Goal: Transaction & Acquisition: Purchase product/service

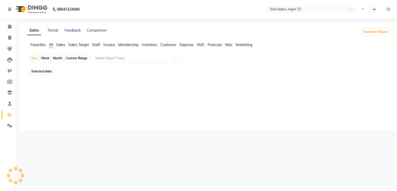
select select "en"
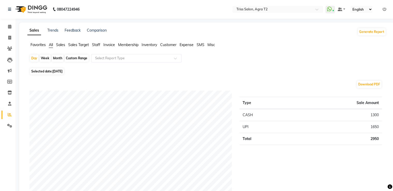
click at [68, 57] on div "Custom Range" at bounding box center [77, 58] width 24 height 7
select select "9"
select select "2025"
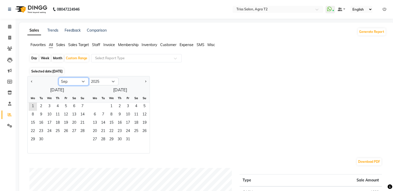
click at [78, 79] on select "Jan Feb Mar Apr May Jun Jul Aug Sep Oct Nov Dec" at bounding box center [74, 82] width 30 height 8
click at [59, 78] on select "Jan Feb Mar Apr May Jun Jul Aug Sep Oct Nov Dec" at bounding box center [74, 82] width 30 height 8
click at [46, 105] on span "1" at bounding box center [49, 106] width 8 height 8
click at [84, 81] on select "Jan Feb Mar Apr May Jun Jul Aug Sep Oct Nov Dec" at bounding box center [74, 82] width 30 height 8
select select "6"
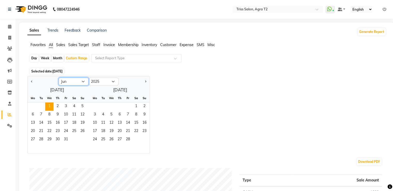
click at [59, 78] on select "Jan Feb Mar Apr May Jun Jul Aug Sep Oct Nov Dec" at bounding box center [74, 82] width 30 height 8
click at [31, 148] on span "30" at bounding box center [33, 148] width 8 height 8
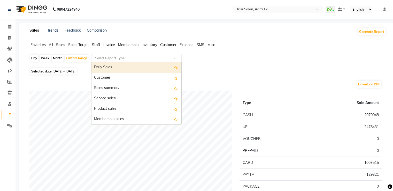
click at [104, 57] on input "text" at bounding box center [131, 58] width 74 height 5
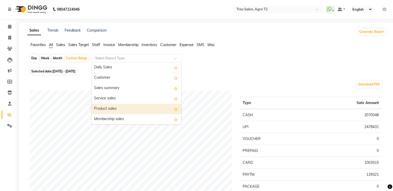
click at [135, 107] on div "Product sales" at bounding box center [137, 109] width 90 height 10
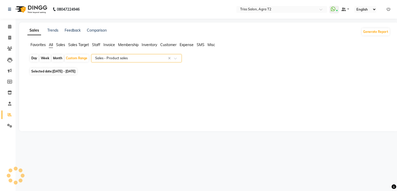
select select "full_report"
select select "csv"
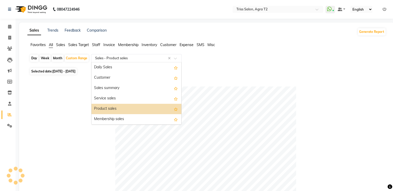
click at [176, 57] on div at bounding box center [137, 58] width 90 height 5
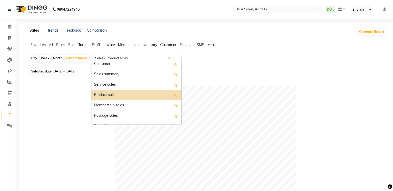
scroll to position [26, 0]
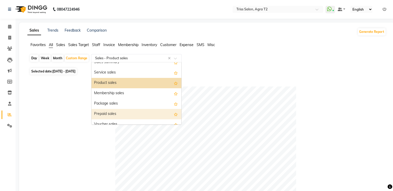
click at [148, 115] on div "Prepaid sales" at bounding box center [137, 114] width 90 height 10
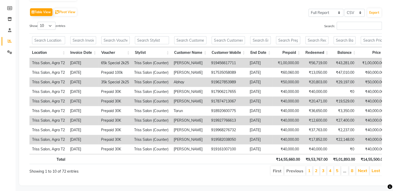
scroll to position [78, 0]
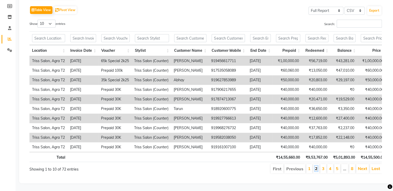
click at [317, 171] on link "2" at bounding box center [316, 168] width 3 height 5
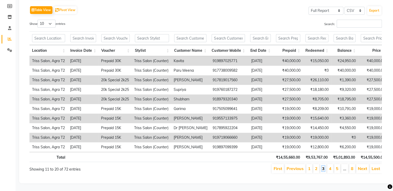
click at [323, 171] on link "3" at bounding box center [323, 168] width 3 height 5
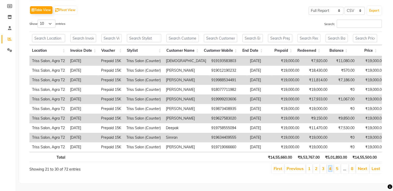
click at [330, 170] on link "4" at bounding box center [330, 168] width 3 height 5
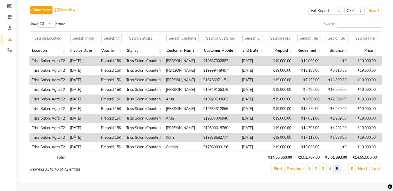
click at [338, 170] on link "5" at bounding box center [337, 168] width 3 height 5
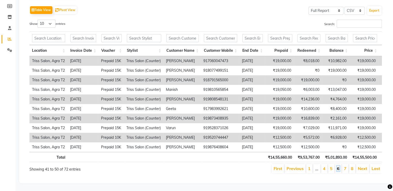
click at [340, 171] on link "6" at bounding box center [338, 168] width 3 height 5
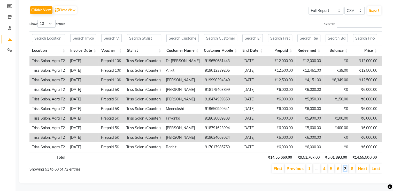
click at [345, 171] on link "7" at bounding box center [345, 168] width 3 height 5
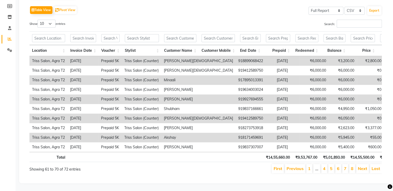
click at [354, 170] on li "8" at bounding box center [352, 168] width 6 height 9
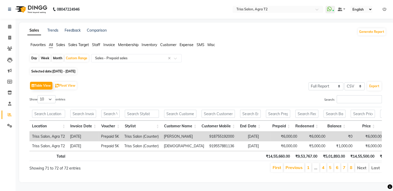
scroll to position [6, 0]
click at [310, 166] on link "1" at bounding box center [308, 167] width 3 height 5
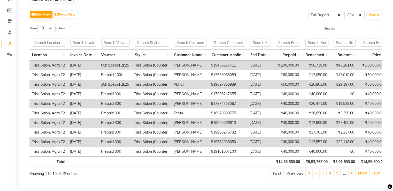
scroll to position [83, 0]
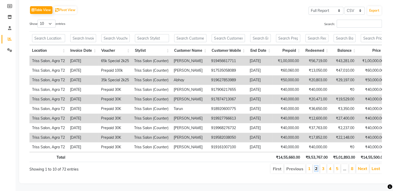
click at [316, 166] on link "2" at bounding box center [316, 168] width 3 height 5
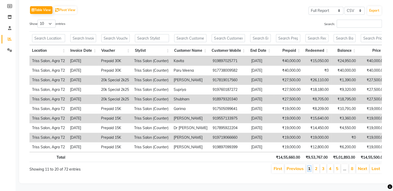
click at [311, 166] on link "1" at bounding box center [309, 168] width 3 height 5
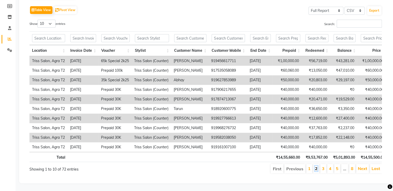
click at [318, 166] on link "2" at bounding box center [316, 168] width 3 height 5
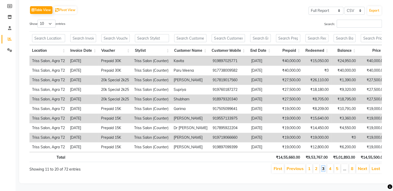
click at [325, 167] on link "3" at bounding box center [323, 168] width 3 height 5
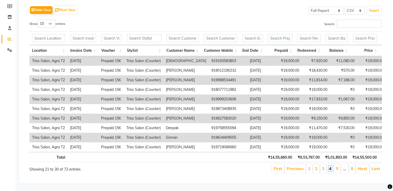
click at [331, 166] on link "4" at bounding box center [330, 168] width 3 height 5
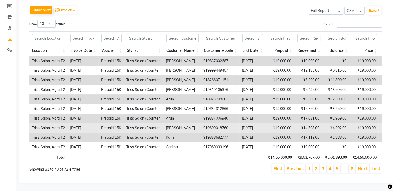
scroll to position [0, 0]
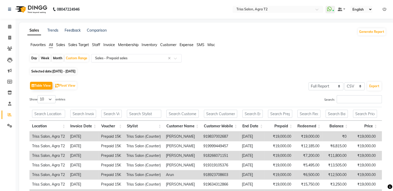
click at [177, 54] on div "Select Report Type × Sales - Prepaid sales ×" at bounding box center [136, 58] width 91 height 8
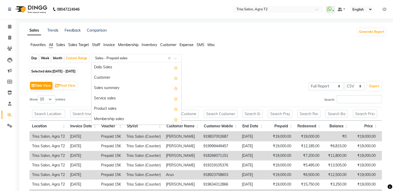
scroll to position [72, 0]
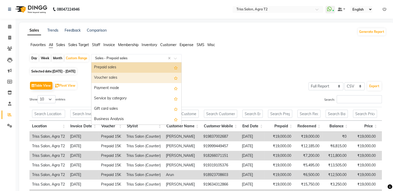
click at [128, 78] on div "Voucher sales" at bounding box center [137, 78] width 90 height 10
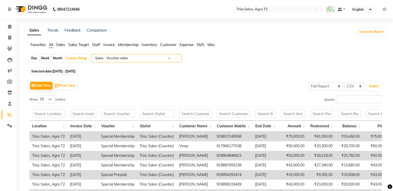
scroll to position [83, 0]
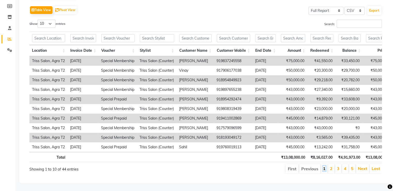
click at [325, 166] on link "1" at bounding box center [324, 168] width 3 height 5
click at [332, 166] on link "2" at bounding box center [331, 168] width 3 height 5
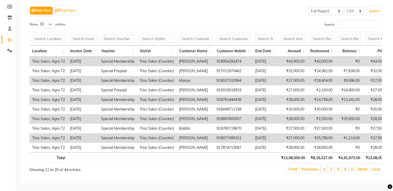
scroll to position [82, 0]
click at [339, 166] on link "3" at bounding box center [338, 168] width 3 height 5
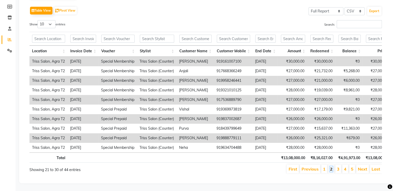
click at [332, 166] on link "2" at bounding box center [331, 168] width 3 height 5
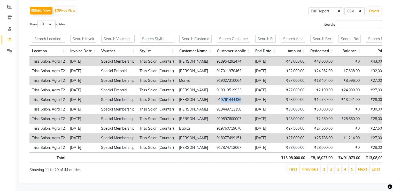
drag, startPoint x: 221, startPoint y: 92, endPoint x: 245, endPoint y: 91, distance: 24.3
click at [245, 95] on td "919761444436" at bounding box center [233, 100] width 39 height 10
copy td "9761444436"
click at [326, 166] on link "1" at bounding box center [324, 168] width 3 height 5
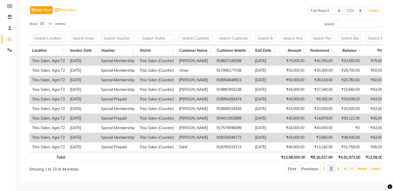
click at [331, 166] on link "2" at bounding box center [331, 168] width 3 height 5
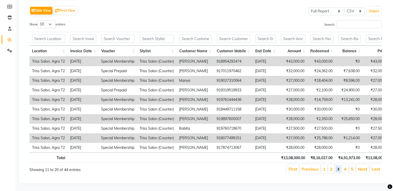
click at [340, 166] on link "3" at bounding box center [338, 168] width 3 height 5
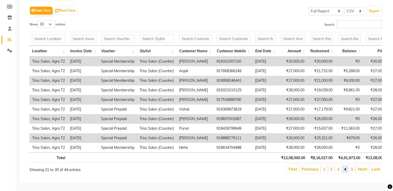
click at [346, 166] on link "4" at bounding box center [345, 168] width 3 height 5
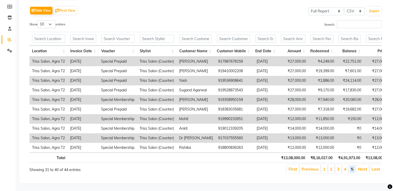
click at [352, 166] on link "5" at bounding box center [352, 168] width 3 height 5
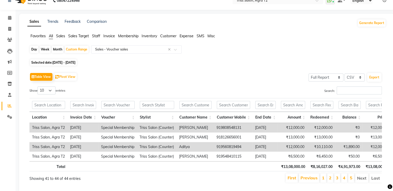
scroll to position [0, 0]
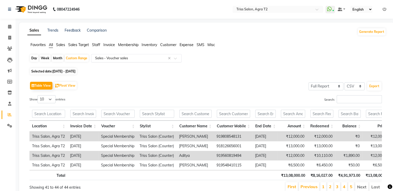
click at [180, 56] on div at bounding box center [137, 58] width 90 height 5
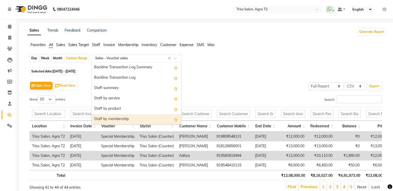
scroll to position [160, 0]
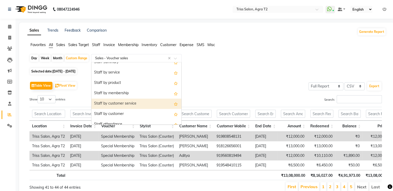
click at [152, 103] on div "Staff by customer service" at bounding box center [137, 104] width 90 height 10
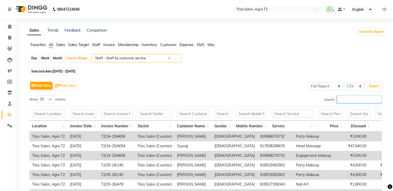
click at [350, 99] on input "Search:" at bounding box center [359, 99] width 45 height 8
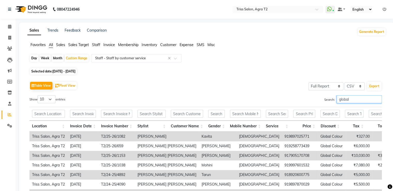
scroll to position [83, 0]
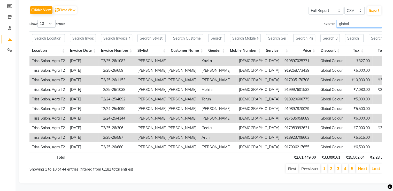
type input "global"
click at [380, 152] on th "₹2,28,358.39" at bounding box center [380, 157] width 27 height 10
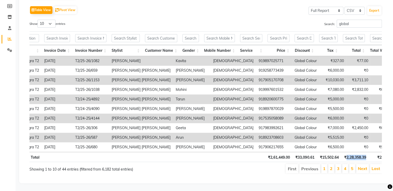
scroll to position [0, 0]
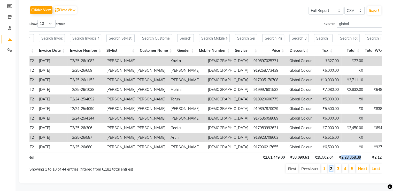
click at [333, 166] on link "2" at bounding box center [331, 168] width 3 height 5
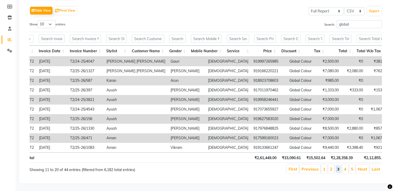
click at [339, 166] on link "3" at bounding box center [338, 168] width 3 height 5
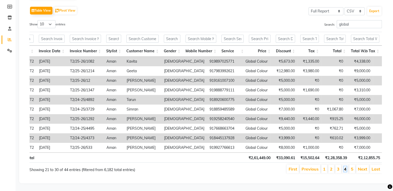
click at [347, 166] on link "4" at bounding box center [345, 168] width 3 height 5
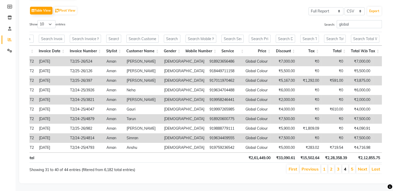
click at [345, 166] on link "4" at bounding box center [345, 168] width 3 height 5
click at [346, 166] on link "4" at bounding box center [345, 168] width 3 height 5
click at [352, 166] on link "5" at bounding box center [352, 168] width 3 height 5
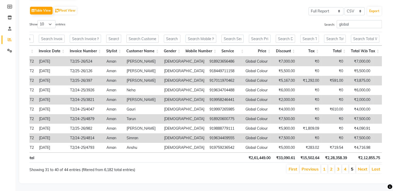
scroll to position [26, 0]
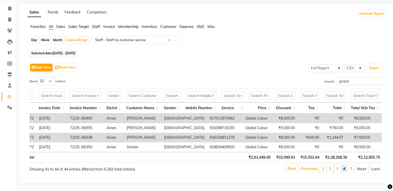
click at [344, 166] on link "4" at bounding box center [344, 168] width 3 height 5
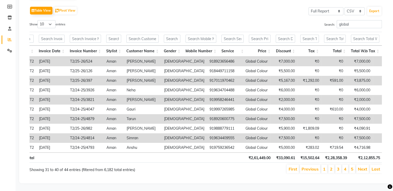
scroll to position [0, 0]
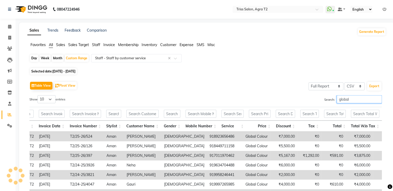
click at [378, 100] on input "global" at bounding box center [359, 99] width 45 height 8
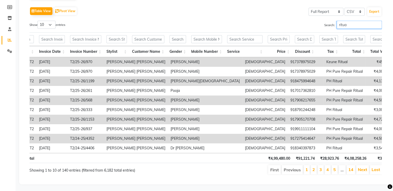
scroll to position [78, 0]
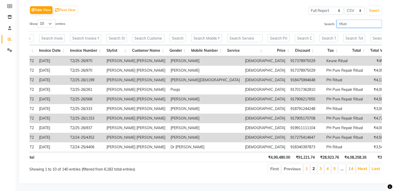
type input "ritua"
click at [315, 169] on link "2" at bounding box center [314, 168] width 3 height 5
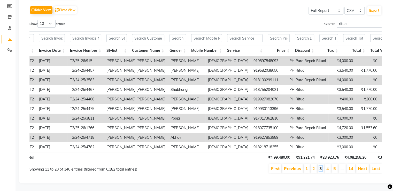
click at [322, 171] on link "3" at bounding box center [321, 168] width 3 height 5
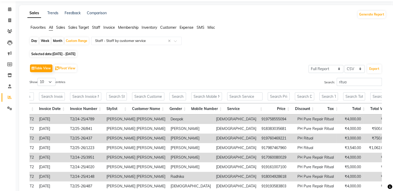
scroll to position [0, 0]
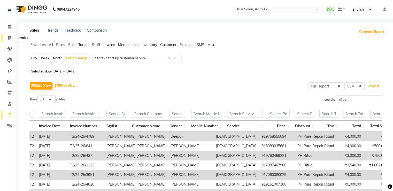
click at [9, 38] on icon at bounding box center [9, 38] width 3 height 4
select select "service"
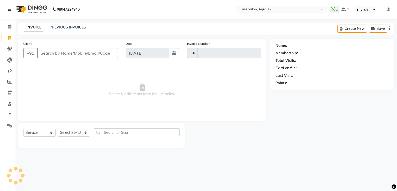
type input "2211"
select select "4301"
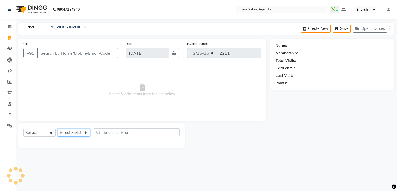
click at [73, 133] on select "Select Stylist" at bounding box center [74, 133] width 32 height 8
select select "33013"
click at [58, 129] on select "Select Stylist [PERSON_NAME] [PERSON_NAME] Huma Kajal Karan [PERSON_NAME] [PERS…" at bounding box center [76, 133] width 36 height 8
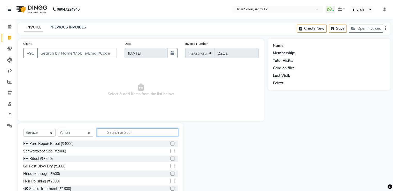
click at [120, 133] on input "text" at bounding box center [137, 132] width 81 height 8
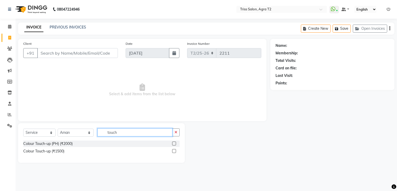
type input "touch"
click at [174, 152] on label at bounding box center [174, 151] width 4 height 4
click at [174, 152] on input "checkbox" at bounding box center [173, 150] width 3 height 3
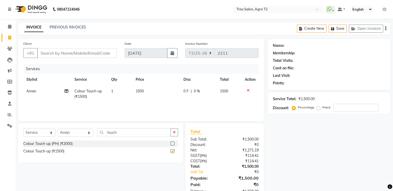
checkbox input "false"
click at [143, 92] on span "1500" at bounding box center [140, 91] width 8 height 5
select select "33013"
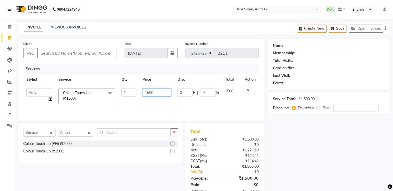
click at [151, 92] on input "1500" at bounding box center [157, 92] width 28 height 8
type input "2000"
click at [175, 132] on icon "button" at bounding box center [174, 132] width 3 height 4
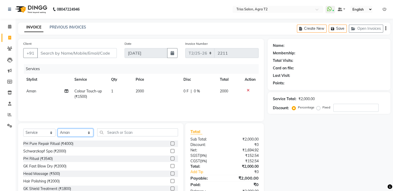
click at [78, 132] on select "Select Stylist Abhishek Aman Ayush Hema Huma Kajal Karan Kavya Chauhan Mohd. Ka…" at bounding box center [76, 133] width 36 height 8
select select "49099"
click at [58, 129] on select "Select Stylist Abhishek Aman Ayush Hema Huma Kajal Karan Kavya Chauhan Mohd. Ka…" at bounding box center [76, 133] width 36 height 8
click at [100, 134] on input "text" at bounding box center [137, 132] width 81 height 8
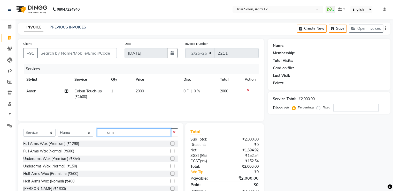
type input "arm"
click at [171, 144] on label at bounding box center [173, 143] width 4 height 4
click at [171, 144] on input "checkbox" at bounding box center [172, 143] width 3 height 3
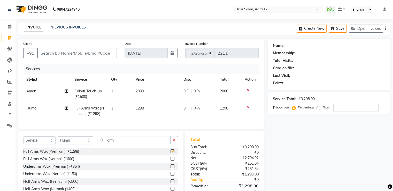
checkbox input "false"
click at [171, 168] on label at bounding box center [173, 166] width 4 height 4
click at [171, 168] on input "checkbox" at bounding box center [172, 166] width 3 height 3
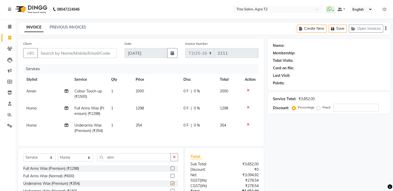
checkbox input "false"
click at [175, 159] on icon "button" at bounding box center [174, 157] width 3 height 4
type input "leg"
click at [173, 170] on label at bounding box center [173, 168] width 4 height 4
click at [173, 170] on input "checkbox" at bounding box center [172, 168] width 3 height 3
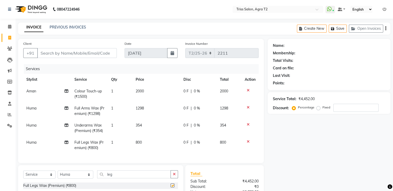
click at [152, 142] on td "800" at bounding box center [157, 145] width 48 height 17
checkbox input "false"
select select "49099"
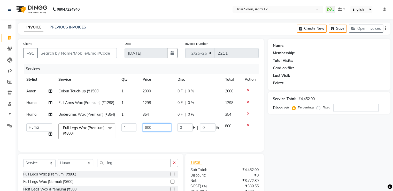
click at [148, 131] on input "800" at bounding box center [157, 127] width 28 height 8
type input "1000"
click at [153, 104] on td "1298" at bounding box center [157, 103] width 35 height 12
select select "49099"
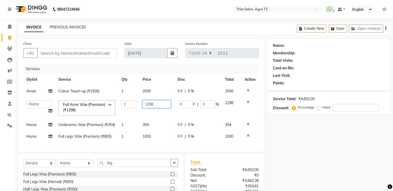
click at [157, 104] on input "1298" at bounding box center [157, 104] width 28 height 8
type input "1000"
click at [145, 122] on td "354" at bounding box center [157, 125] width 35 height 12
select select "49099"
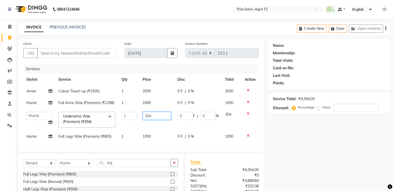
click at [157, 118] on input "354" at bounding box center [157, 116] width 28 height 8
type input "300"
click at [154, 141] on td "1000" at bounding box center [157, 137] width 35 height 12
select select "49099"
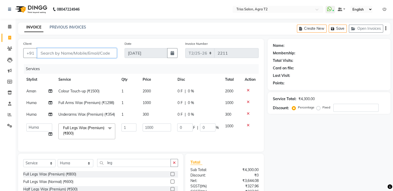
click at [80, 55] on input "Client" at bounding box center [77, 53] width 80 height 10
click at [181, 114] on span "0 F" at bounding box center [179, 114] width 5 height 5
select select "49099"
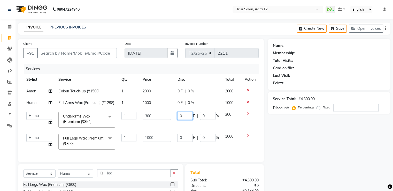
click at [184, 118] on input "0" at bounding box center [185, 116] width 16 height 8
type input "300"
click at [175, 147] on td "0 F | 0 %" at bounding box center [198, 142] width 48 height 22
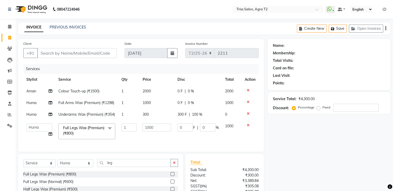
click at [184, 118] on td "300 F | 100 %" at bounding box center [198, 115] width 48 height 12
select select "49099"
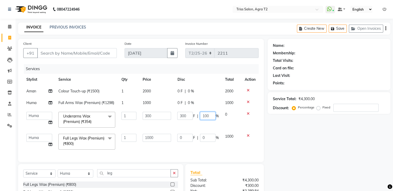
click at [207, 118] on input "100" at bounding box center [208, 116] width 16 height 8
type input "0"
click at [212, 151] on div "Services Stylist Service Qty Price Disc Total Action Aman Colour Touch-up (₹150…" at bounding box center [141, 110] width 236 height 93
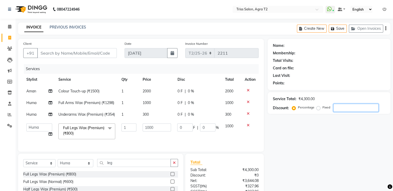
click at [339, 107] on input "number" at bounding box center [356, 108] width 45 height 8
type input "1"
type input "10"
type input "1"
type input "10"
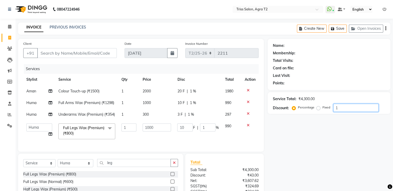
type input "100"
type input "10"
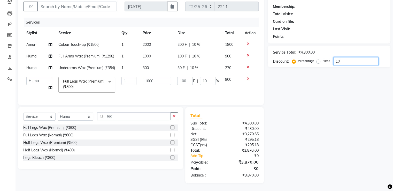
scroll to position [56, 0]
type input "1"
type input "10"
type input "1"
type input "0"
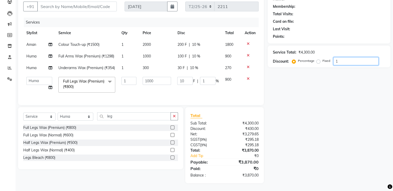
type input "0"
click at [199, 39] on td "0 F | 0 %" at bounding box center [198, 45] width 48 height 12
select select "33013"
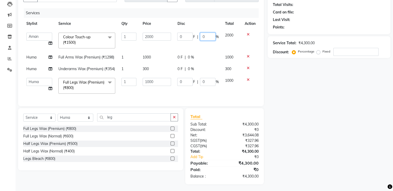
click at [210, 36] on input "0" at bounding box center [208, 37] width 16 height 8
type input "10"
click at [192, 94] on div "Services Stylist Service Qty Price Disc Total Action Abhishek Aman Ayush Hema H…" at bounding box center [141, 54] width 236 height 93
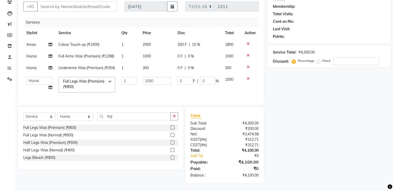
click at [183, 62] on td "0 F | 0 %" at bounding box center [198, 68] width 48 height 12
select select "49099"
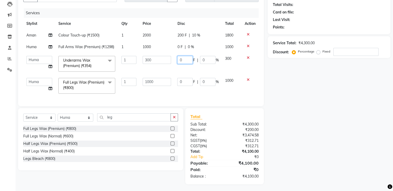
click at [185, 60] on input "0" at bounding box center [185, 60] width 16 height 8
type input "2"
type input "300"
click at [193, 93] on div "Services Stylist Service Qty Price Disc Total Action Aman Colour Touch-up (₹150…" at bounding box center [141, 54] width 236 height 93
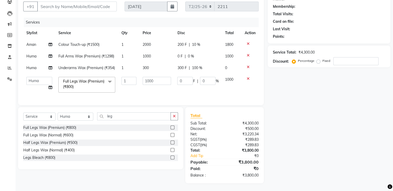
click at [194, 65] on span "100 %" at bounding box center [197, 67] width 10 height 5
select select "49099"
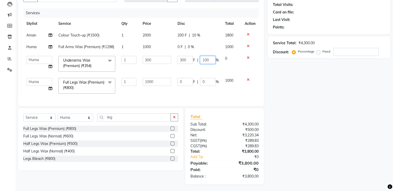
click at [207, 60] on input "100" at bounding box center [208, 60] width 16 height 8
type input "0"
click at [196, 94] on div "Services Stylist Service Qty Price Disc Total Action Aman Colour Touch-up (₹150…" at bounding box center [141, 54] width 236 height 93
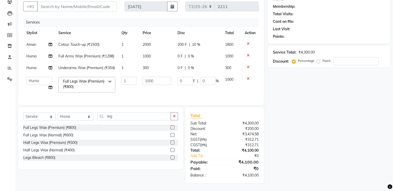
click at [195, 42] on span "10 %" at bounding box center [196, 44] width 8 height 5
select select "33013"
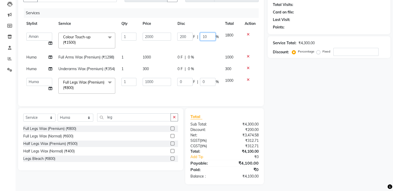
click at [206, 37] on input "10" at bounding box center [208, 37] width 16 height 8
type input "1"
click at [215, 96] on div "Services Stylist Service Qty Price Disc Total Action Abhishek Aman Ayush Hema H…" at bounding box center [141, 54] width 236 height 93
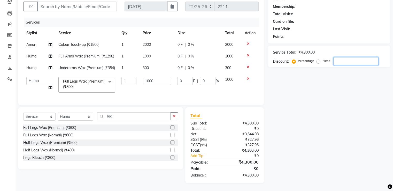
click at [341, 57] on input "number" at bounding box center [356, 61] width 45 height 8
type input "1"
type input "10"
type input "1"
type input "10"
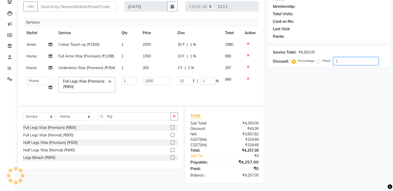
type input "100"
type input "10"
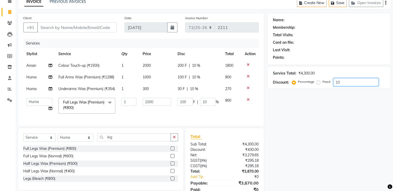
scroll to position [0, 0]
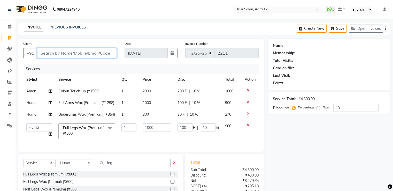
click at [59, 52] on input "Client" at bounding box center [77, 53] width 80 height 10
click at [69, 53] on input "Client" at bounding box center [77, 53] width 80 height 10
type input "7"
type input "0"
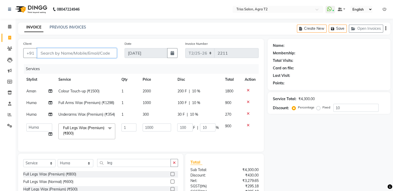
type input "0"
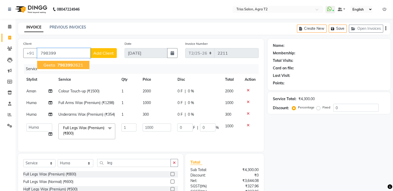
click at [77, 68] on button "Geeta 798399 2621" at bounding box center [63, 65] width 52 height 8
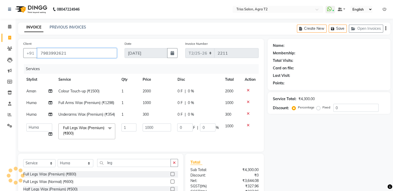
type input "7983992621"
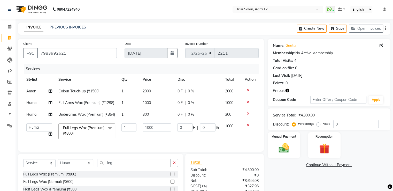
click at [288, 92] on icon "button" at bounding box center [288, 91] width 4 height 4
click at [232, 142] on td "1000" at bounding box center [232, 131] width 20 height 22
click at [203, 142] on td "0 F | 0 %" at bounding box center [198, 131] width 48 height 22
click at [175, 164] on icon "button" at bounding box center [174, 163] width 3 height 4
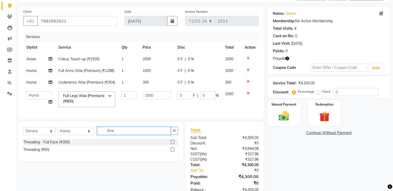
scroll to position [35, 0]
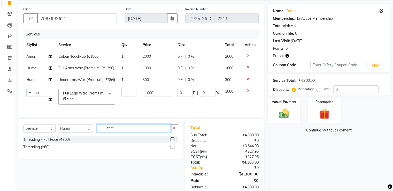
type input "thre"
click at [172, 149] on label at bounding box center [173, 147] width 4 height 4
click at [172, 149] on input "checkbox" at bounding box center [172, 146] width 3 height 3
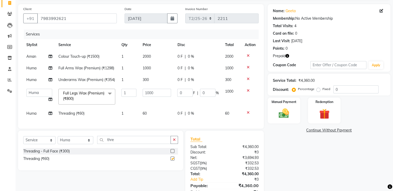
checkbox input "false"
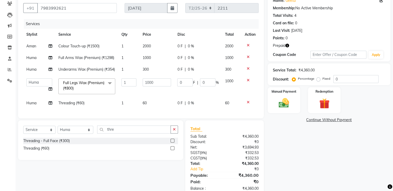
scroll to position [49, 0]
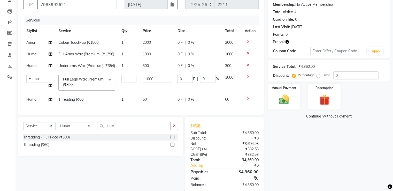
click at [206, 65] on div "0 F | 0 %" at bounding box center [197, 65] width 41 height 5
select select "49099"
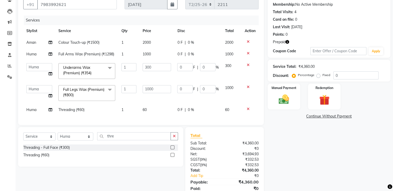
click at [289, 42] on icon "button" at bounding box center [288, 42] width 4 height 4
click at [344, 77] on input "0" at bounding box center [356, 75] width 45 height 8
type input "1"
type input "10"
type input "1"
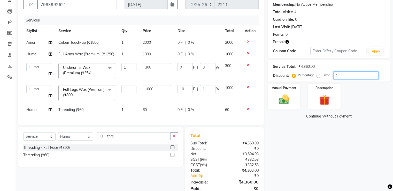
type input "3"
type input "1"
type input "10"
type input "100"
type input "10"
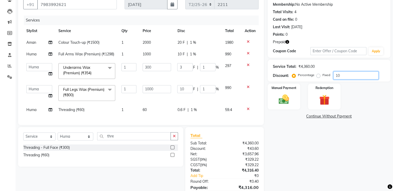
type input "30"
type input "10"
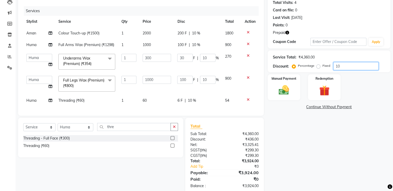
scroll to position [69, 0]
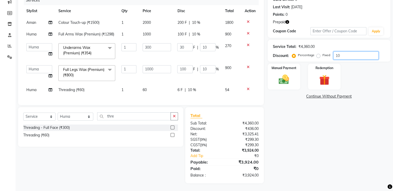
click at [344, 57] on input "10" at bounding box center [356, 55] width 45 height 8
type input "1"
type input "10"
type input "1"
type input "3"
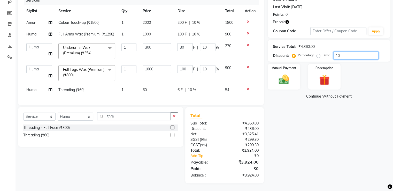
type input "1"
type input "0"
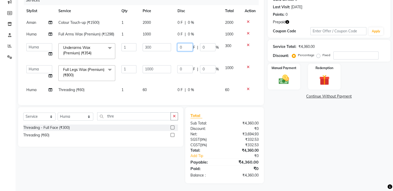
click at [184, 48] on input "0" at bounding box center [185, 47] width 16 height 8
type input "300"
click at [172, 94] on div "Services Stylist Service Qty Price Disc Total Action Aman Colour Touch-up (₹150…" at bounding box center [141, 48] width 236 height 104
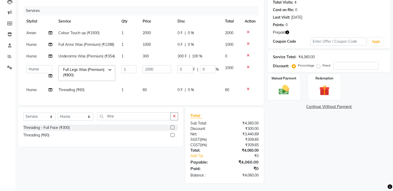
click at [180, 54] on span "300 F" at bounding box center [181, 56] width 9 height 5
select select "49099"
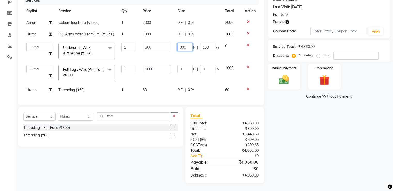
click at [184, 47] on input "300" at bounding box center [185, 47] width 16 height 8
type input "0"
click at [203, 94] on div "Services Stylist Service Qty Price Disc Total Action Aman Colour Touch-up (₹150…" at bounding box center [141, 48] width 236 height 104
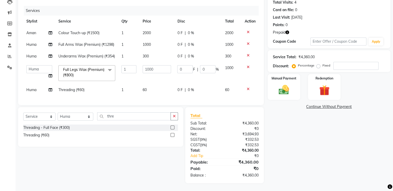
scroll to position [67, 0]
click at [342, 62] on input "number" at bounding box center [356, 66] width 45 height 8
type input "1"
type input "10"
type input "1"
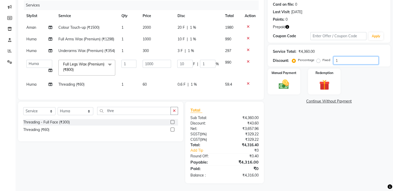
type input "10"
type input "100"
type input "10"
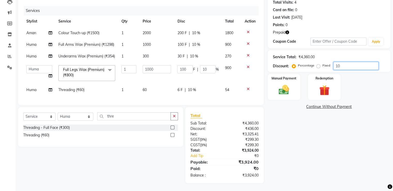
type input "10"
click at [327, 84] on img at bounding box center [324, 90] width 17 height 13
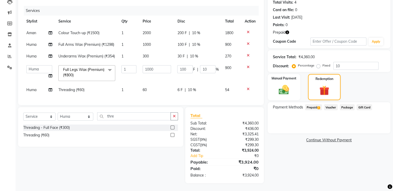
click at [315, 104] on span "Prepaid 1" at bounding box center [313, 107] width 17 height 6
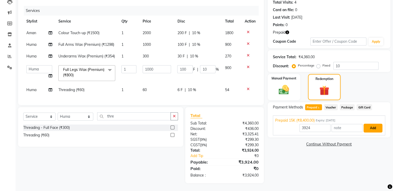
click at [376, 124] on button "Add" at bounding box center [373, 128] width 19 height 9
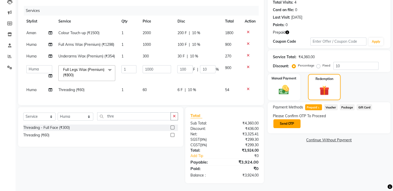
click at [288, 119] on button "Send OTP" at bounding box center [287, 123] width 27 height 9
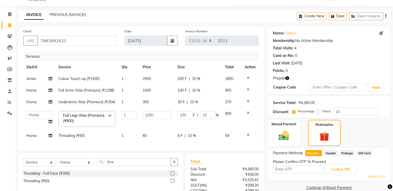
scroll to position [12, 0]
click at [51, 43] on input "7983992621" at bounding box center [77, 41] width 80 height 10
click at [51, 42] on input "7983992621" at bounding box center [77, 41] width 80 height 10
click at [289, 171] on input "text" at bounding box center [299, 169] width 52 height 8
type input "3976"
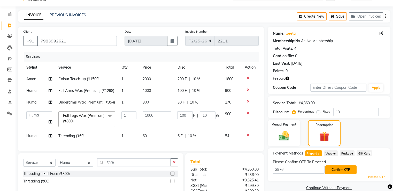
click at [340, 168] on button "Confirm OTP" at bounding box center [341, 169] width 32 height 9
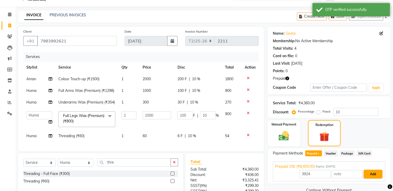
click at [373, 175] on button "Add" at bounding box center [373, 174] width 19 height 9
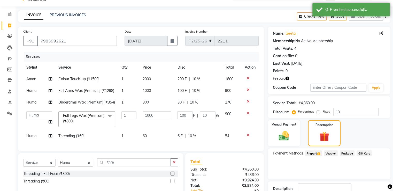
scroll to position [67, 0]
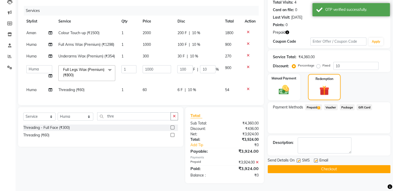
click at [328, 165] on button "Checkout" at bounding box center [329, 169] width 123 height 8
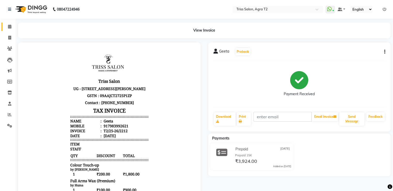
click at [8, 23] on link "Calendar" at bounding box center [8, 26] width 12 height 9
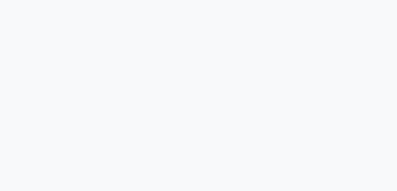
select select "service"
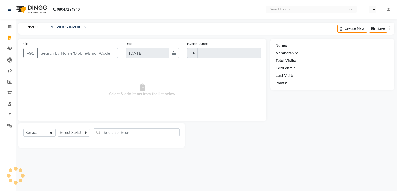
type input "2211"
select select "en"
select select "4301"
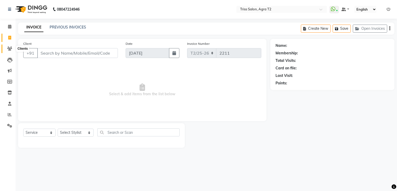
click at [11, 47] on icon at bounding box center [9, 49] width 5 height 4
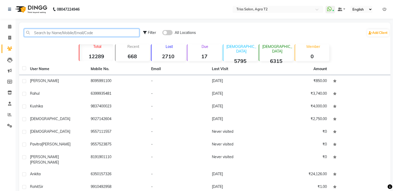
click at [35, 35] on input "text" at bounding box center [81, 33] width 115 height 8
paste input "9761444436"
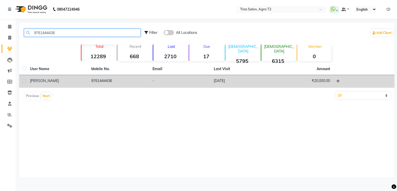
type input "9761444436"
click at [99, 79] on td "9761444436" at bounding box center [118, 81] width 61 height 13
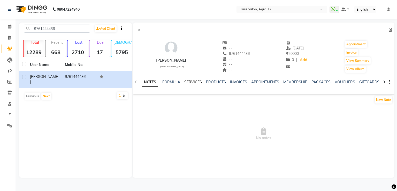
click at [197, 82] on link "SERVICES" at bounding box center [193, 82] width 18 height 5
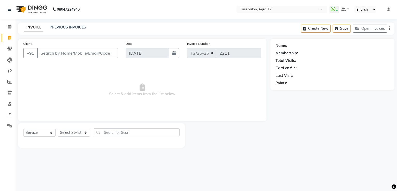
select select "service"
click at [84, 134] on select "Select Stylist" at bounding box center [74, 133] width 32 height 8
select select "14769"
click at [58, 129] on select "Select Stylist [PERSON_NAME] [PERSON_NAME] Huma Kajal Karan [PERSON_NAME] [PERS…" at bounding box center [76, 133] width 36 height 8
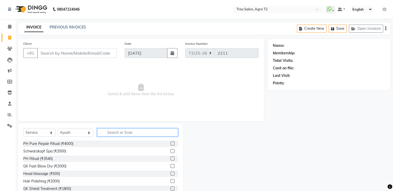
click at [111, 131] on input "text" at bounding box center [137, 132] width 81 height 8
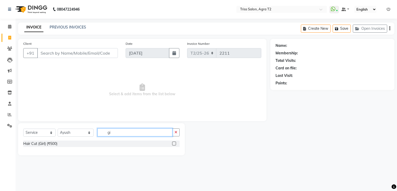
type input "gi"
click at [175, 144] on label at bounding box center [174, 143] width 4 height 4
click at [175, 144] on input "checkbox" at bounding box center [173, 143] width 3 height 3
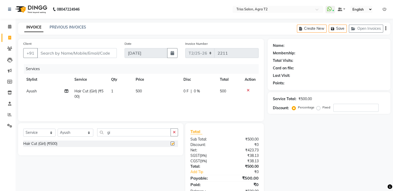
checkbox input "false"
click at [80, 132] on select "Select Stylist [PERSON_NAME] [PERSON_NAME] Huma Kajal Karan [PERSON_NAME] [PERS…" at bounding box center [76, 133] width 36 height 8
select select "49099"
click at [58, 129] on select "Select Stylist [PERSON_NAME] [PERSON_NAME] Huma Kajal Karan [PERSON_NAME] [PERS…" at bounding box center [76, 133] width 36 height 8
click at [77, 87] on td "Hair Cut (Girl) (₹500)" at bounding box center [89, 93] width 37 height 17
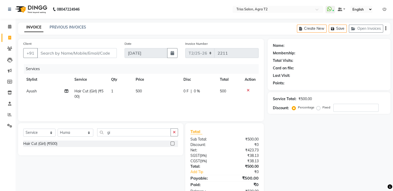
select select "14769"
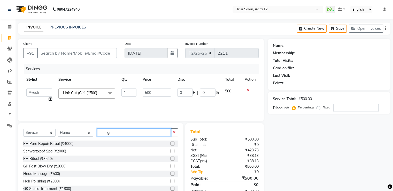
click at [117, 132] on input "gi" at bounding box center [133, 132] width 73 height 8
type input "g"
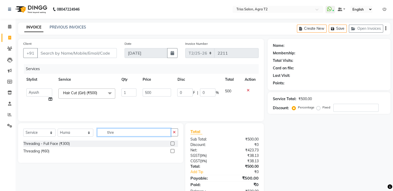
type input "thre"
click at [173, 151] on label at bounding box center [173, 151] width 4 height 4
click at [173, 151] on input "checkbox" at bounding box center [172, 150] width 3 height 3
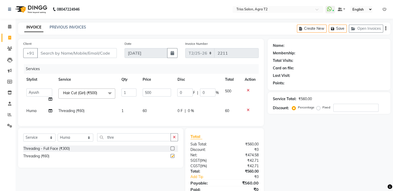
checkbox input "false"
click at [128, 109] on td "1" at bounding box center [128, 111] width 21 height 12
select select "49099"
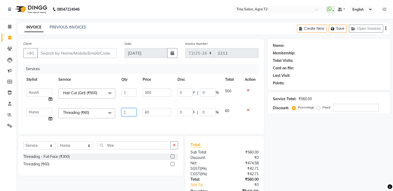
click at [131, 112] on input "1" at bounding box center [129, 112] width 15 height 8
type input "2"
click at [240, 123] on div "Services Stylist Service Qty Price Disc Total Action Abhishek Aman Ayush Hema H…" at bounding box center [141, 96] width 236 height 65
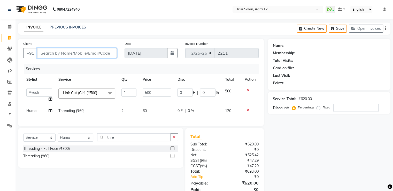
click at [92, 52] on input "Client" at bounding box center [77, 53] width 80 height 10
type input "6"
type input "0"
type input "6395750139"
click at [101, 56] on button "Add Client" at bounding box center [103, 53] width 27 height 10
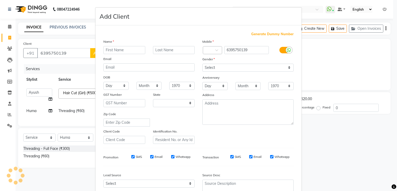
select select "38"
type input "somiya"
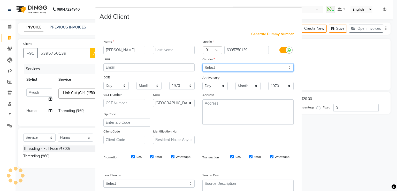
click at [221, 70] on select "Select Male Female Other Prefer Not To Say" at bounding box center [247, 68] width 91 height 8
select select "female"
click at [202, 64] on select "Select Male Female Other Prefer Not To Say" at bounding box center [247, 68] width 91 height 8
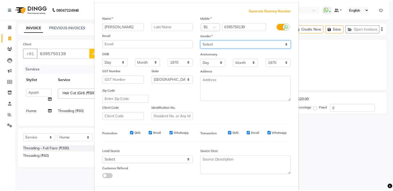
scroll to position [50, 0]
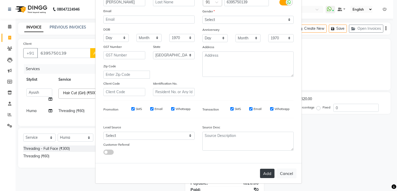
click at [261, 176] on button "Add" at bounding box center [267, 173] width 14 height 9
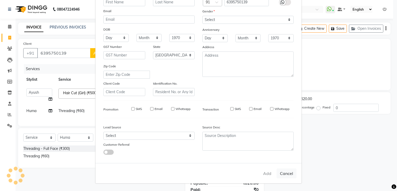
select select
select select "null"
select select
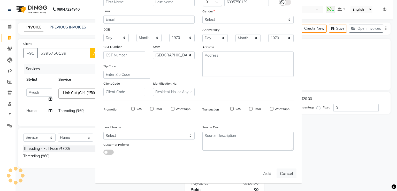
select select
checkbox input "false"
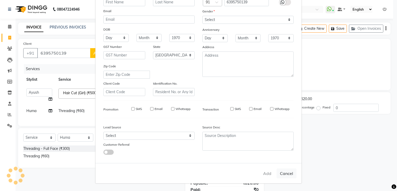
checkbox input "false"
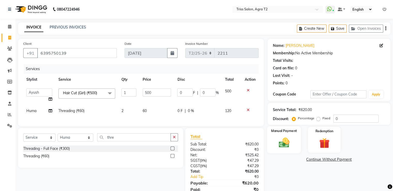
click at [289, 135] on div "Manual Payment" at bounding box center [284, 139] width 34 height 27
click at [351, 160] on span "UPI" at bounding box center [350, 160] width 8 height 6
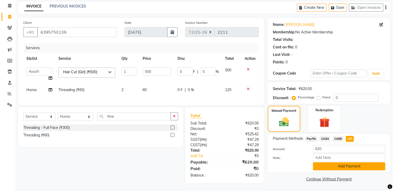
click at [346, 164] on button "Add Payment" at bounding box center [349, 166] width 72 height 8
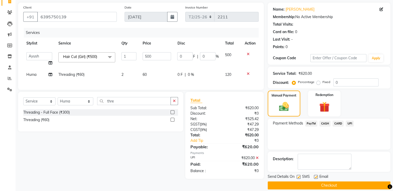
scroll to position [42, 0]
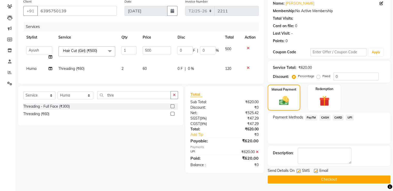
click at [342, 181] on button "Checkout" at bounding box center [329, 179] width 123 height 8
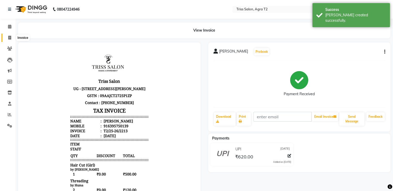
click at [12, 38] on span at bounding box center [9, 38] width 9 height 6
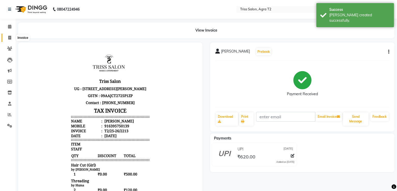
select select "service"
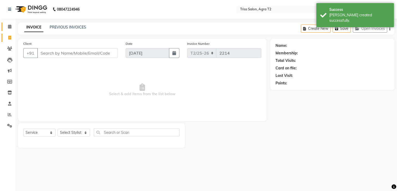
click at [10, 23] on link "Calendar" at bounding box center [8, 26] width 12 height 9
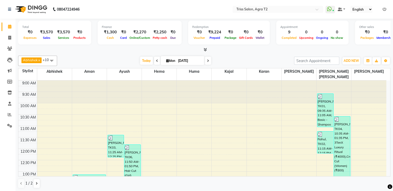
click at [241, 54] on div "Abhishek x Aman x Ayush x Hema x Huma x Kajal x Karan x Kavya Chauhan x Mohd. K…" at bounding box center [204, 122] width 373 height 137
click at [9, 40] on icon at bounding box center [9, 38] width 3 height 4
select select "service"
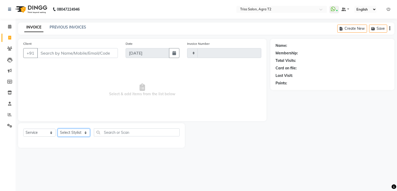
click at [72, 136] on select "Select Stylist" at bounding box center [74, 133] width 32 height 8
click at [72, 128] on div "Select Service Product Membership Package Voucher Prepaid Gift Card Select Styl…" at bounding box center [101, 135] width 167 height 25
click at [72, 128] on div "Select Service Product Membership Package Voucher Prepaid Gift Card Select Styl…" at bounding box center [101, 134] width 156 height 12
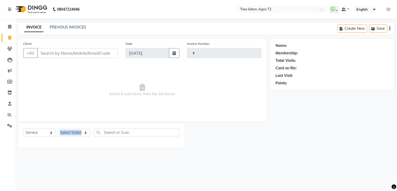
click at [72, 128] on div "Select Service Product Membership Package Voucher Prepaid Gift Card Select Styl…" at bounding box center [101, 134] width 156 height 12
click at [82, 134] on select "Select Stylist" at bounding box center [74, 133] width 32 height 8
click at [88, 133] on select "Select Stylist" at bounding box center [74, 133] width 32 height 8
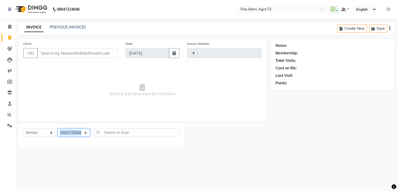
click at [84, 129] on select "Select Stylist" at bounding box center [74, 133] width 32 height 8
click at [12, 28] on span at bounding box center [9, 27] width 9 height 6
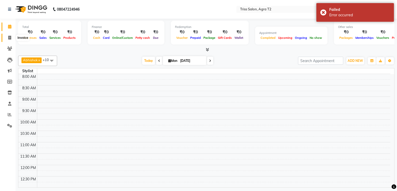
click at [9, 40] on span at bounding box center [9, 38] width 9 height 6
select select "service"
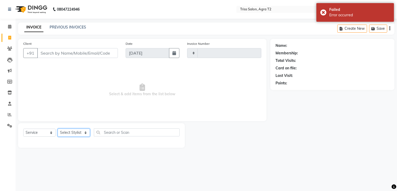
click at [72, 134] on select "Select Stylist" at bounding box center [74, 133] width 32 height 8
click at [11, 26] on icon at bounding box center [9, 27] width 3 height 4
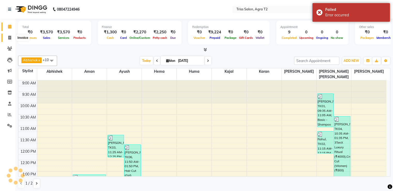
click at [11, 37] on icon at bounding box center [9, 38] width 3 height 4
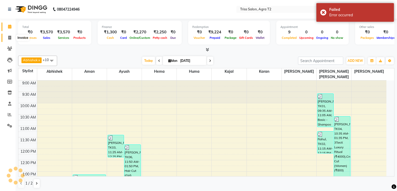
select select "service"
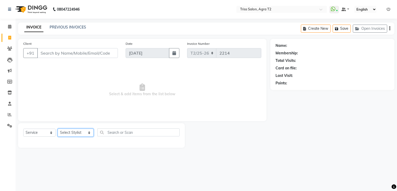
click at [81, 133] on select "Select Stylist Abhishek Aman Ayush Hema Huma Kajal Karan Kavya Chauhan Mohd. Ka…" at bounding box center [76, 133] width 36 height 8
select select "33013"
click at [58, 129] on select "Select Stylist Abhishek Aman Ayush Hema Huma Kajal Karan Kavya Chauhan Mohd. Ka…" at bounding box center [76, 133] width 36 height 8
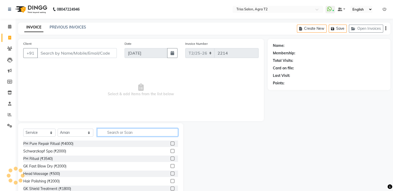
click at [97, 129] on input "text" at bounding box center [137, 132] width 81 height 8
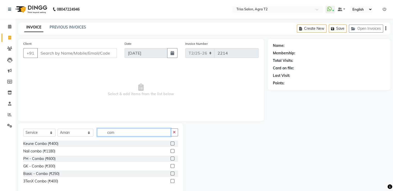
type input "com"
click at [174, 166] on label at bounding box center [173, 166] width 4 height 4
click at [174, 166] on input "checkbox" at bounding box center [172, 165] width 3 height 3
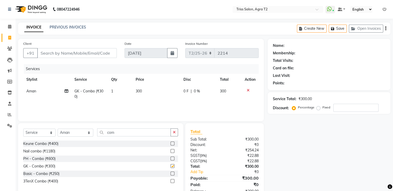
checkbox input "false"
click at [177, 132] on button "button" at bounding box center [174, 132] width 7 height 8
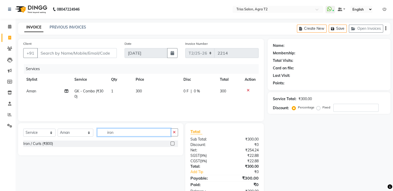
type input "iron"
click at [174, 145] on label at bounding box center [173, 143] width 4 height 4
click at [174, 145] on input "checkbox" at bounding box center [172, 143] width 3 height 3
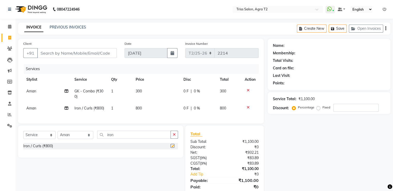
checkbox input "false"
click at [141, 113] on td "800" at bounding box center [157, 108] width 48 height 12
select select "33013"
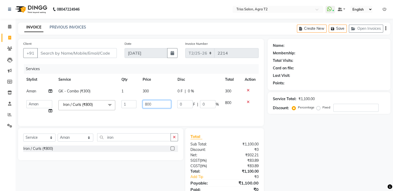
click at [147, 105] on input "800" at bounding box center [157, 104] width 28 height 8
type input "1000"
click at [73, 49] on input "Client" at bounding box center [77, 53] width 80 height 10
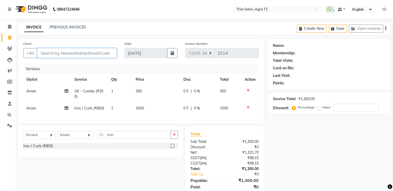
type input "9"
type input "0"
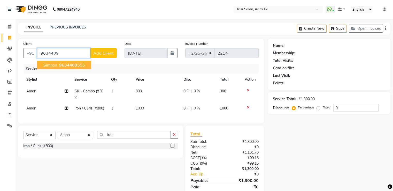
click at [73, 66] on span "9634409" at bounding box center [68, 64] width 18 height 5
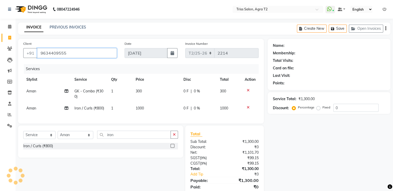
type input "9634409555"
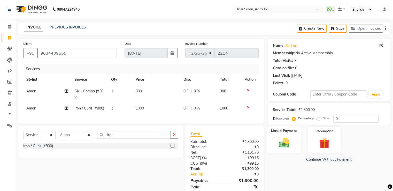
click at [285, 139] on img at bounding box center [283, 143] width 17 height 12
click at [327, 159] on span "CASH" at bounding box center [325, 160] width 11 height 6
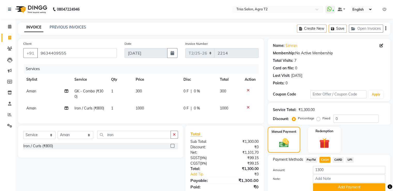
scroll to position [22, 0]
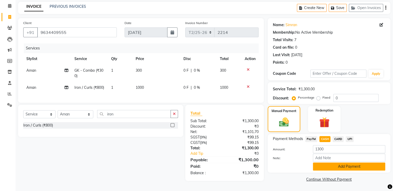
click at [326, 162] on button "Add Payment" at bounding box center [349, 166] width 72 height 8
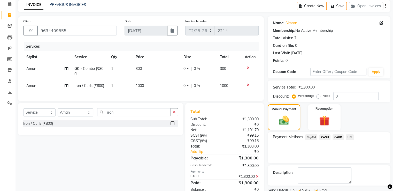
scroll to position [42, 0]
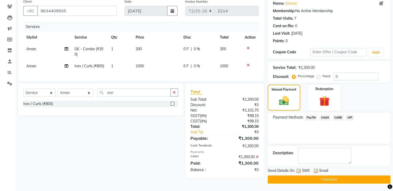
click at [319, 176] on button "Checkout" at bounding box center [329, 179] width 123 height 8
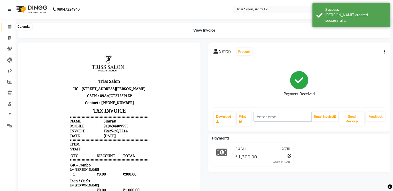
click at [12, 26] on span at bounding box center [9, 27] width 9 height 6
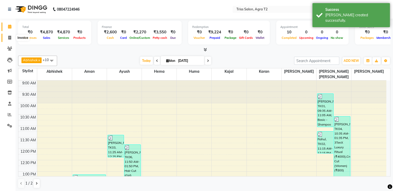
click at [9, 37] on icon at bounding box center [9, 38] width 3 height 4
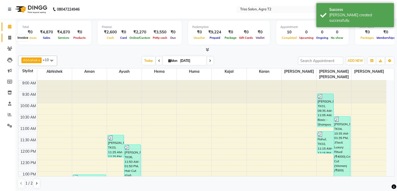
select select "service"
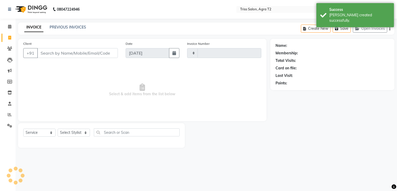
type input "2215"
select select "4301"
click at [62, 133] on select "Select Stylist" at bounding box center [74, 133] width 32 height 8
select select "49100"
click at [58, 129] on select "Select Stylist Abhishek Aman Ayush Hema Huma Kajal Karan Kavya Chauhan Mohd. Ka…" at bounding box center [76, 133] width 36 height 8
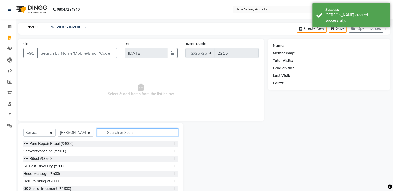
click at [99, 131] on input "text" at bounding box center [137, 132] width 81 height 8
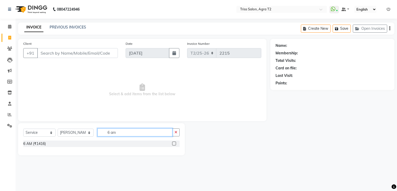
type input "6 am"
click at [174, 143] on label at bounding box center [174, 143] width 4 height 4
click at [174, 143] on input "checkbox" at bounding box center [173, 143] width 3 height 3
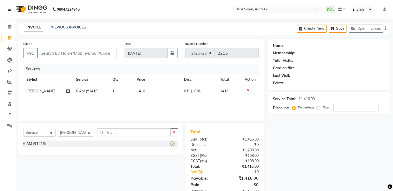
checkbox input "false"
click at [148, 96] on td "1416" at bounding box center [157, 91] width 47 height 12
select select "49100"
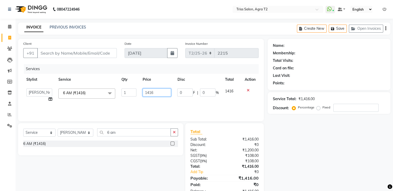
click at [155, 92] on input "1416" at bounding box center [157, 92] width 28 height 8
type input "1200"
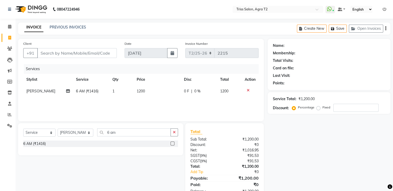
click at [114, 90] on td "1" at bounding box center [121, 91] width 24 height 12
select select "49100"
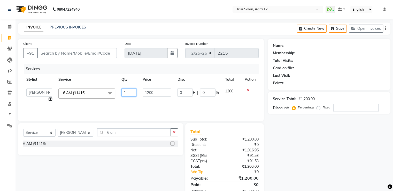
click at [125, 91] on input "1" at bounding box center [129, 92] width 15 height 8
type input "2"
click at [72, 135] on select "Select Stylist Abhishek Aman Ayush Hema Huma Kajal Karan Kavya Chauhan Mohd. Ka…" at bounding box center [76, 133] width 36 height 8
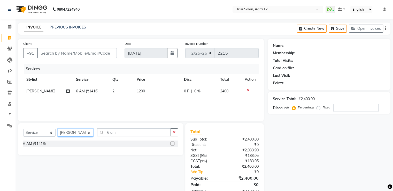
select select "33013"
click at [58, 129] on select "Select Stylist Abhishek Aman Ayush Hema Huma Kajal Karan Kavya Chauhan Mohd. Ka…" at bounding box center [76, 133] width 36 height 8
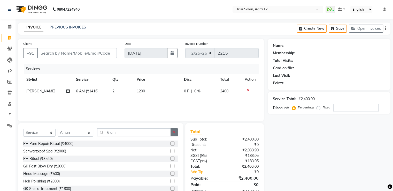
click at [174, 131] on icon "button" at bounding box center [174, 132] width 3 height 4
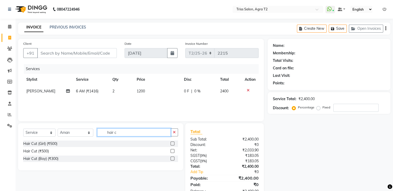
type input "hair c"
click at [172, 154] on div at bounding box center [172, 151] width 3 height 5
click at [173, 152] on label at bounding box center [173, 151] width 4 height 4
click at [173, 152] on input "checkbox" at bounding box center [172, 150] width 3 height 3
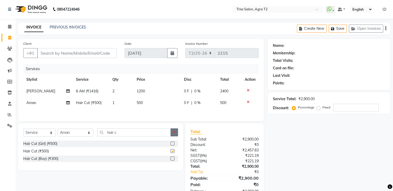
checkbox input "false"
click at [172, 132] on button "button" at bounding box center [174, 132] width 7 height 8
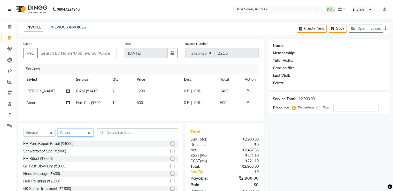
click at [82, 132] on select "Select Stylist Abhishek Aman Ayush Hema Huma Kajal Karan Kavya Chauhan Mohd. Ka…" at bounding box center [76, 133] width 36 height 8
select select "14769"
click at [58, 130] on select "Select Stylist Abhishek Aman Ayush Hema Huma Kajal Karan Kavya Chauhan Mohd. Ka…" at bounding box center [76, 133] width 36 height 8
click at [148, 134] on input "text" at bounding box center [137, 132] width 81 height 8
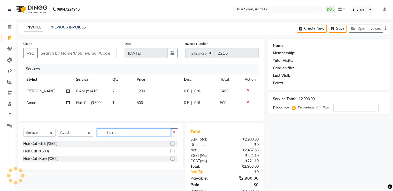
type input "hair c"
click at [173, 152] on label at bounding box center [173, 151] width 4 height 4
click at [173, 152] on input "checkbox" at bounding box center [172, 150] width 3 height 3
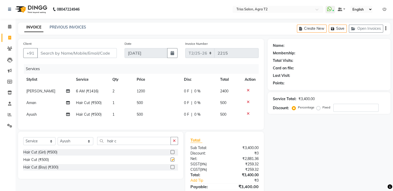
checkbox input "false"
click at [95, 48] on input "Client" at bounding box center [77, 53] width 80 height 10
click at [176, 145] on button "button" at bounding box center [174, 141] width 7 height 8
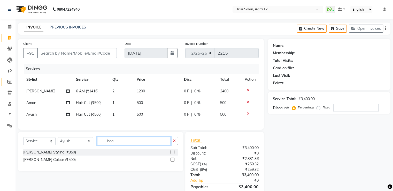
type input "bea"
click at [171, 154] on label at bounding box center [173, 152] width 4 height 4
click at [171, 154] on input "checkbox" at bounding box center [172, 151] width 3 height 3
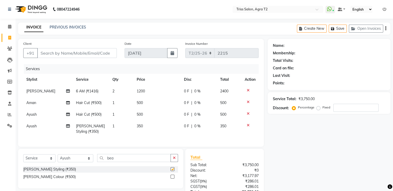
checkbox input "false"
click at [47, 51] on input "Client" at bounding box center [77, 53] width 80 height 10
type input "8"
type input "0"
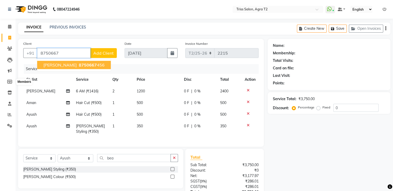
click at [42, 69] on button "Prakher 8750667 456" at bounding box center [74, 65] width 74 height 8
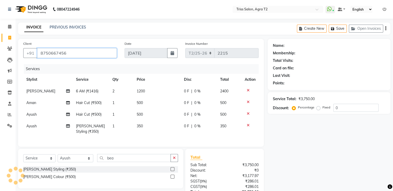
type input "8750667456"
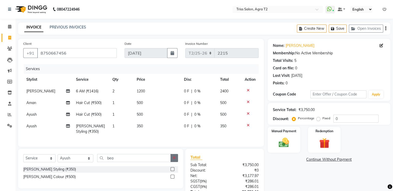
click at [175, 160] on icon "button" at bounding box center [174, 158] width 3 height 4
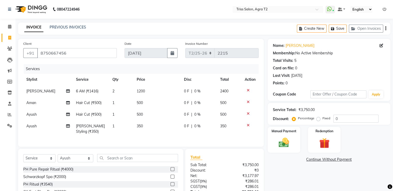
click at [246, 130] on td at bounding box center [250, 128] width 17 height 17
click at [248, 126] on icon at bounding box center [248, 125] width 3 height 4
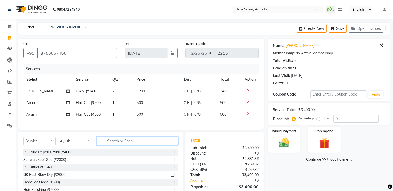
click at [117, 143] on input "text" at bounding box center [137, 141] width 81 height 8
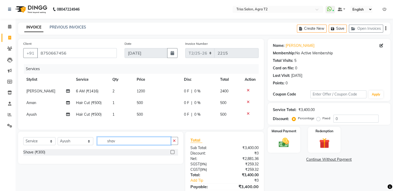
type input "shav"
click at [173, 154] on label at bounding box center [173, 152] width 4 height 4
click at [173, 154] on input "checkbox" at bounding box center [172, 151] width 3 height 3
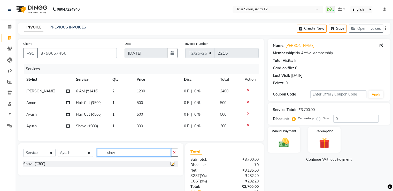
click at [136, 154] on input "shav" at bounding box center [133, 152] width 73 height 8
checkbox input "false"
type input "s"
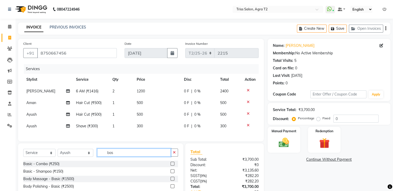
type input "bas"
click at [173, 173] on label at bounding box center [173, 171] width 4 height 4
click at [173, 173] on input "checkbox" at bounding box center [172, 171] width 3 height 3
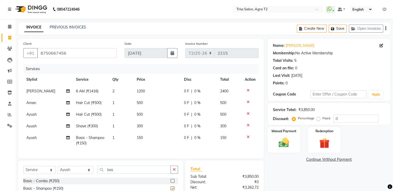
checkbox input "false"
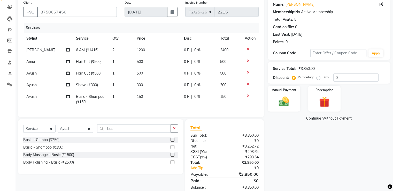
scroll to position [57, 0]
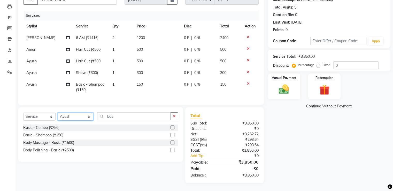
click at [66, 115] on select "Select Stylist Abhishek Aman Ayush Hema Huma Kajal Karan Kavya Chauhan Mohd. Ka…" at bounding box center [76, 116] width 36 height 8
select select "33013"
click at [58, 112] on select "Select Stylist Abhishek Aman Ayush Hema Huma Kajal Karan Kavya Chauhan Mohd. Ka…" at bounding box center [76, 116] width 36 height 8
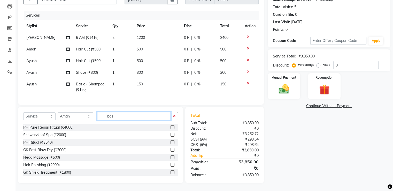
click at [118, 115] on input "bas" at bounding box center [133, 116] width 73 height 8
type input "bas"
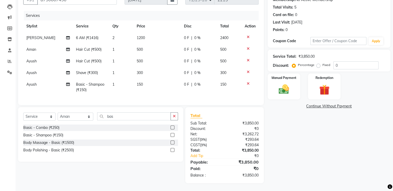
click at [173, 134] on label at bounding box center [173, 135] width 4 height 4
click at [173, 134] on input "checkbox" at bounding box center [172, 134] width 3 height 3
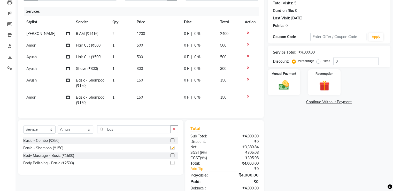
checkbox input "false"
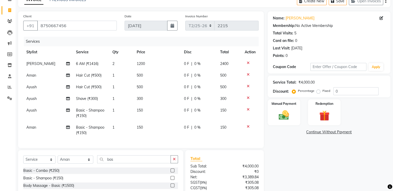
scroll to position [74, 0]
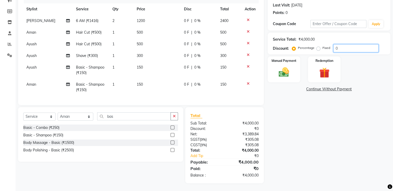
click at [347, 44] on input "0" at bounding box center [356, 48] width 45 height 8
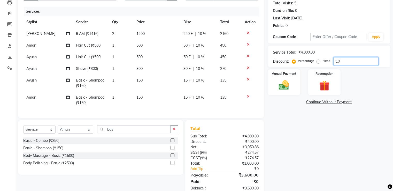
scroll to position [33, 0]
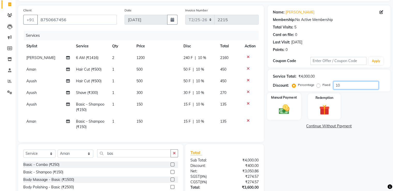
type input "10"
click at [276, 102] on div "Manual Payment" at bounding box center [284, 106] width 34 height 27
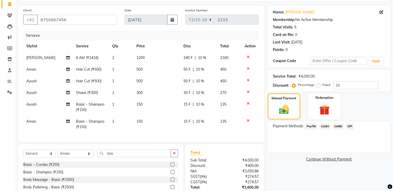
click at [348, 127] on span "UPI" at bounding box center [350, 126] width 8 height 6
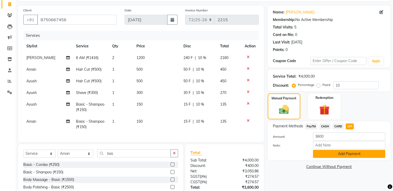
click at [335, 156] on button "Add Payment" at bounding box center [349, 154] width 72 height 8
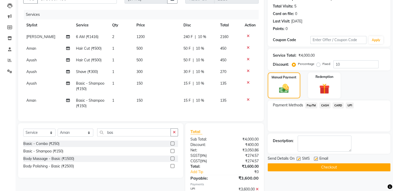
scroll to position [85, 0]
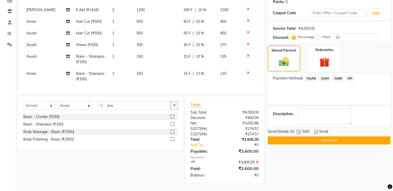
click at [320, 136] on button "Checkout" at bounding box center [329, 140] width 123 height 8
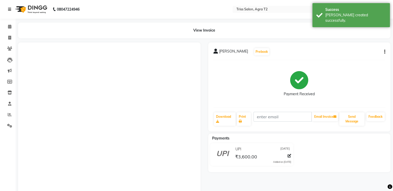
click at [8, 9] on icon at bounding box center [9, 9] width 3 height 4
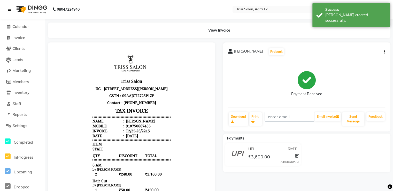
click at [11, 5] on link at bounding box center [10, 9] width 5 height 14
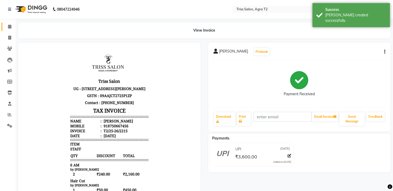
click at [5, 23] on link "Calendar" at bounding box center [8, 26] width 12 height 9
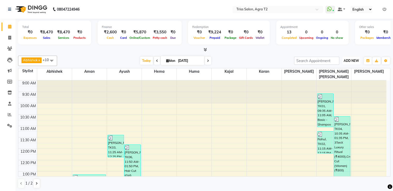
click at [352, 61] on span "ADD NEW" at bounding box center [351, 61] width 15 height 4
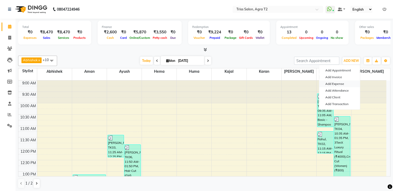
click at [342, 82] on link "Add Expense" at bounding box center [339, 83] width 41 height 7
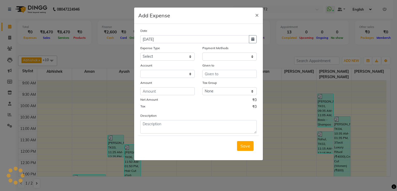
select select "1"
select select "2533"
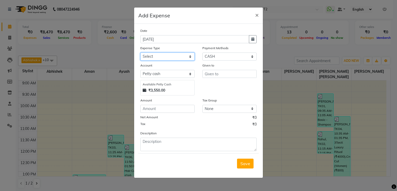
click at [167, 58] on select "Select Bank Deposit Cash Handover CLIENT TIP TO STAFF Client Welfare Conveyance…" at bounding box center [167, 56] width 54 height 8
select select "1120"
click at [140, 53] on select "Select Bank Deposit Cash Handover CLIENT TIP TO STAFF Client Welfare Conveyance…" at bounding box center [167, 56] width 54 height 8
click at [149, 113] on input "number" at bounding box center [167, 109] width 54 height 8
type input "105"
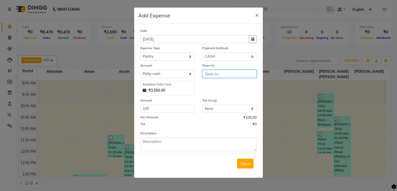
click at [228, 74] on input "text" at bounding box center [229, 74] width 54 height 8
type input "Kabir"
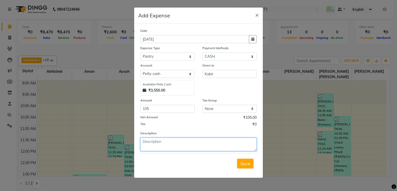
click at [151, 147] on textarea at bounding box center [198, 144] width 116 height 13
type textarea "milk"
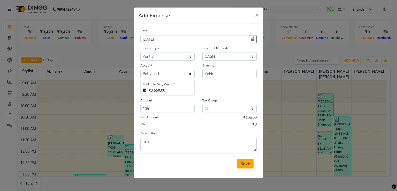
click at [249, 166] on span "Save" at bounding box center [245, 163] width 10 height 5
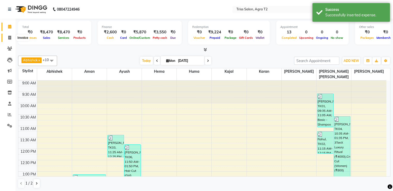
click at [9, 39] on icon at bounding box center [9, 38] width 3 height 4
select select "service"
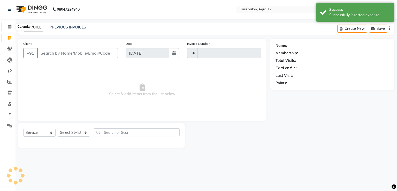
click at [8, 25] on icon at bounding box center [9, 27] width 3 height 4
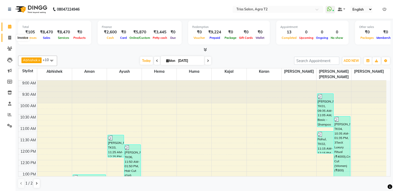
click at [7, 39] on span at bounding box center [9, 38] width 9 height 6
select select "service"
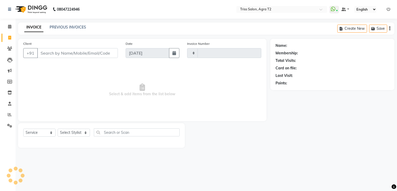
type input "2216"
select select "4301"
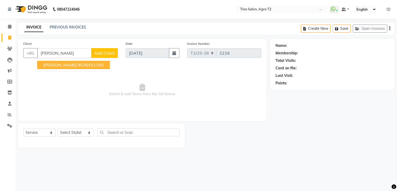
click at [48, 62] on span "mayank singh" at bounding box center [59, 64] width 33 height 5
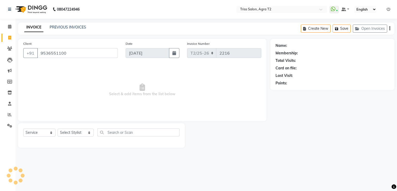
type input "9536551100"
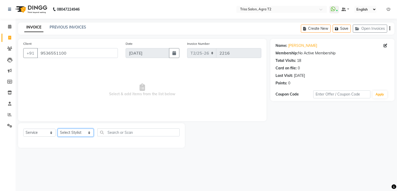
click at [71, 131] on select "Select Stylist Abhishek Aman Ayush Hema Huma Kajal Karan Kavya Chauhan Mohd. Ka…" at bounding box center [76, 133] width 36 height 8
select select "14769"
click at [58, 129] on select "Select Stylist Abhishek Aman Ayush Hema Huma Kajal Karan Kavya Chauhan Mohd. Ka…" at bounding box center [76, 133] width 36 height 8
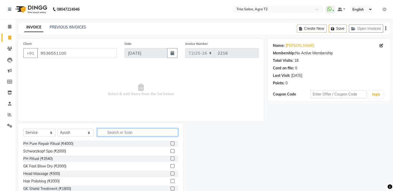
click at [130, 135] on input "text" at bounding box center [137, 132] width 81 height 8
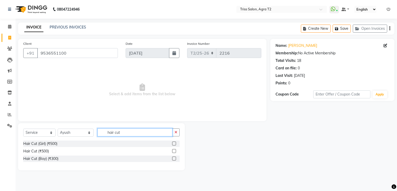
type input "hair cut"
click at [173, 152] on label at bounding box center [174, 151] width 4 height 4
click at [173, 152] on input "checkbox" at bounding box center [173, 150] width 3 height 3
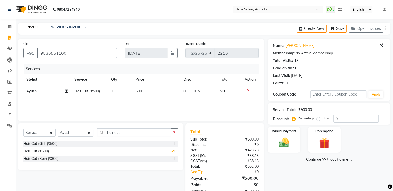
checkbox input "false"
click at [290, 138] on img at bounding box center [284, 143] width 17 height 12
click at [352, 161] on span "UPI" at bounding box center [350, 160] width 8 height 6
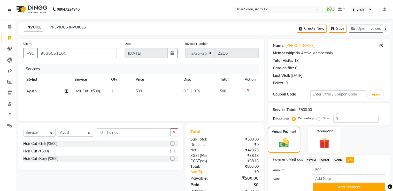
scroll to position [21, 0]
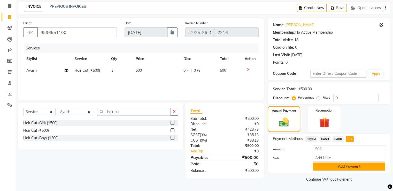
click at [353, 167] on button "Add Payment" at bounding box center [349, 166] width 72 height 8
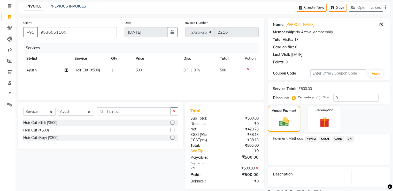
scroll to position [42, 0]
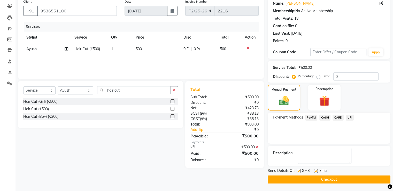
click at [337, 180] on button "Checkout" at bounding box center [329, 179] width 123 height 8
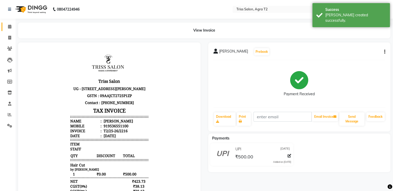
click at [8, 23] on link "Calendar" at bounding box center [8, 26] width 12 height 9
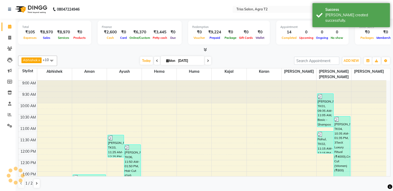
scroll to position [158, 0]
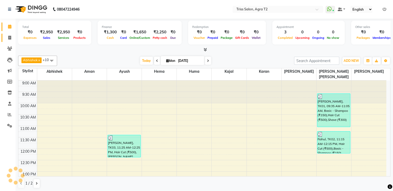
click at [12, 38] on span at bounding box center [9, 38] width 9 height 6
select select "service"
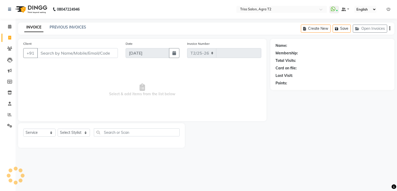
select select "4301"
type input "2211"
click at [81, 134] on select "Select Stylist [PERSON_NAME] [PERSON_NAME] Huma Kajal Karan [PERSON_NAME] [PERS…" at bounding box center [76, 133] width 36 height 8
select select "49344"
click at [58, 129] on select "Select Stylist [PERSON_NAME] [PERSON_NAME] Huma Kajal Karan [PERSON_NAME] [PERS…" at bounding box center [76, 133] width 36 height 8
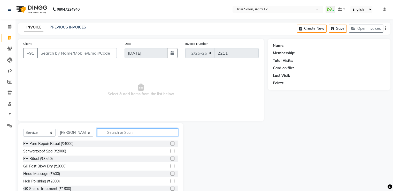
click at [110, 133] on input "text" at bounding box center [137, 132] width 81 height 8
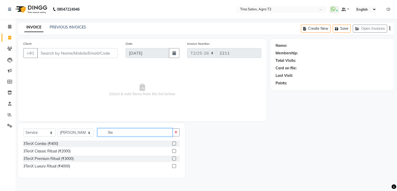
type input "3te"
click at [175, 167] on label at bounding box center [174, 166] width 4 height 4
click at [175, 167] on input "checkbox" at bounding box center [173, 165] width 3 height 3
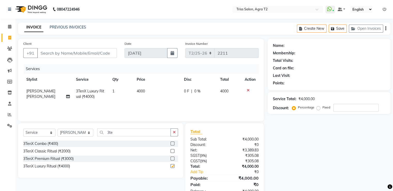
checkbox input "false"
click at [176, 132] on button "button" at bounding box center [174, 132] width 7 height 8
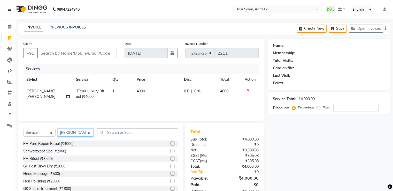
click at [79, 133] on select "Select Stylist [PERSON_NAME] [PERSON_NAME] Huma Kajal Karan [PERSON_NAME] [PERS…" at bounding box center [76, 133] width 36 height 8
select select "14769"
click at [58, 129] on select "Select Stylist [PERSON_NAME] [PERSON_NAME] Huma Kajal Karan [PERSON_NAME] [PERS…" at bounding box center [76, 133] width 36 height 8
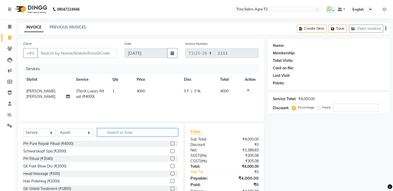
click at [109, 133] on input "text" at bounding box center [137, 132] width 81 height 8
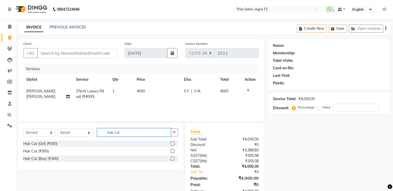
type input "hair cut"
click at [173, 151] on label at bounding box center [173, 151] width 4 height 4
click at [173, 151] on input "checkbox" at bounding box center [172, 150] width 3 height 3
checkbox input "true"
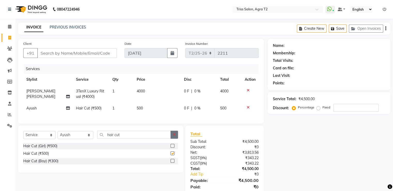
click at [175, 139] on button "button" at bounding box center [174, 135] width 7 height 8
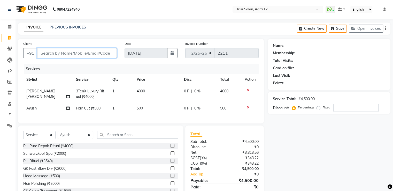
click at [71, 54] on input "Client" at bounding box center [77, 53] width 80 height 10
type input "M"
type input "0"
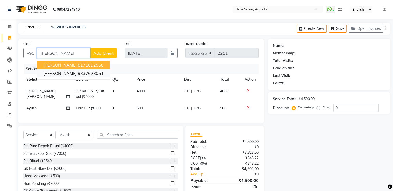
click at [89, 72] on ngb-highlight "9837628051" at bounding box center [91, 73] width 26 height 5
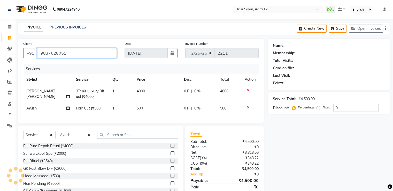
type input "9837628051"
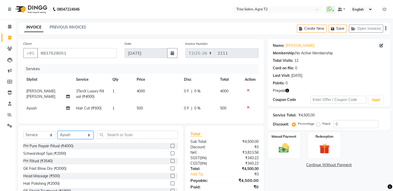
click at [82, 136] on select "Select Stylist [PERSON_NAME] [PERSON_NAME] Huma Kajal Karan [PERSON_NAME] [PERS…" at bounding box center [76, 135] width 36 height 8
select select "49344"
click at [58, 135] on select "Select Stylist [PERSON_NAME] [PERSON_NAME] Huma Kajal Karan [PERSON_NAME] [PERS…" at bounding box center [76, 135] width 36 height 8
click at [144, 139] on input "text" at bounding box center [137, 135] width 81 height 8
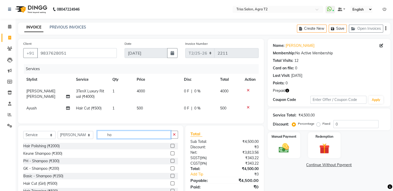
type input "h"
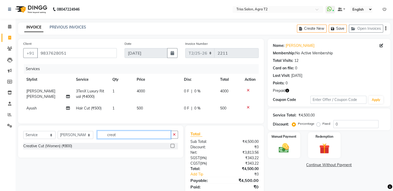
type input "creat"
click at [173, 148] on label at bounding box center [173, 146] width 4 height 4
click at [173, 148] on input "checkbox" at bounding box center [172, 145] width 3 height 3
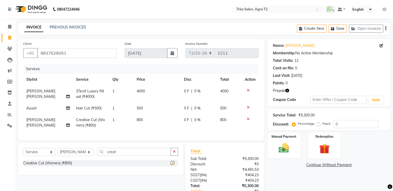
checkbox input "false"
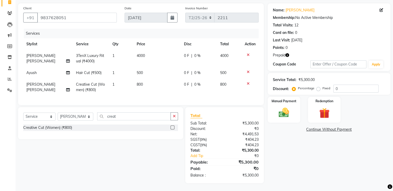
scroll to position [40, 0]
click at [327, 107] on img at bounding box center [324, 113] width 17 height 13
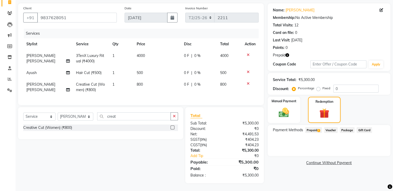
click at [313, 127] on span "Prepaid 1" at bounding box center [313, 130] width 17 height 6
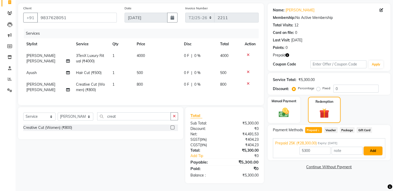
click at [373, 148] on button "Add" at bounding box center [373, 150] width 19 height 9
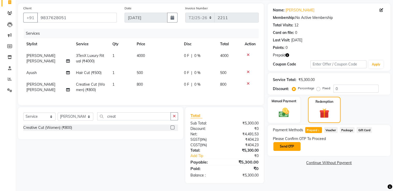
click at [289, 142] on button "Send OTP" at bounding box center [287, 146] width 27 height 9
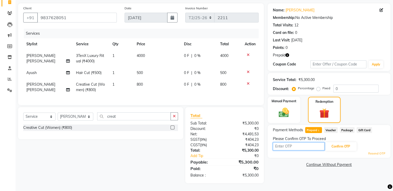
click at [285, 142] on input "text" at bounding box center [299, 146] width 52 height 8
type input "8139"
click at [340, 145] on button "Confirm OTP" at bounding box center [341, 146] width 32 height 9
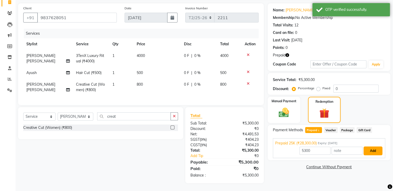
click at [372, 147] on button "Add" at bounding box center [373, 150] width 19 height 9
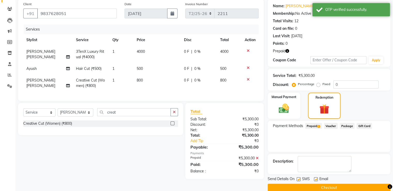
scroll to position [48, 0]
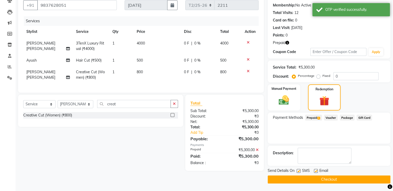
click at [332, 179] on button "Checkout" at bounding box center [329, 179] width 123 height 8
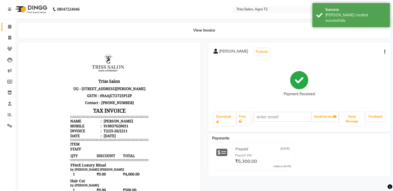
click at [11, 24] on span at bounding box center [9, 27] width 9 height 6
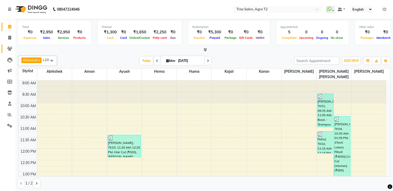
click at [11, 49] on icon at bounding box center [9, 49] width 5 height 4
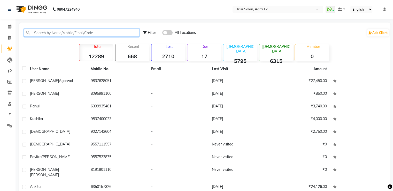
paste input "7983992621"
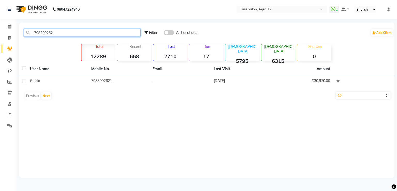
type input "798399262"
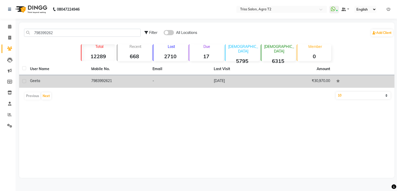
click at [103, 79] on td "7983992621" at bounding box center [118, 81] width 61 height 13
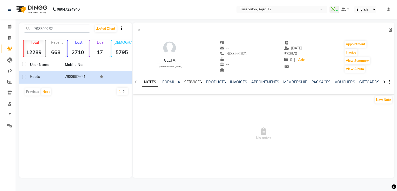
click at [193, 81] on link "SERVICES" at bounding box center [193, 82] width 18 height 5
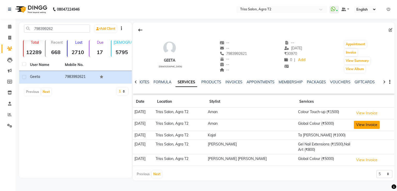
click at [356, 123] on button "View Invoice" at bounding box center [367, 125] width 26 height 8
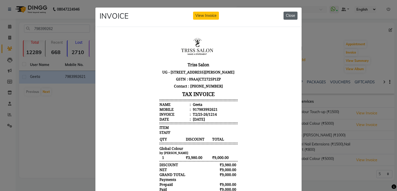
click at [288, 17] on button "Close" at bounding box center [291, 16] width 14 height 8
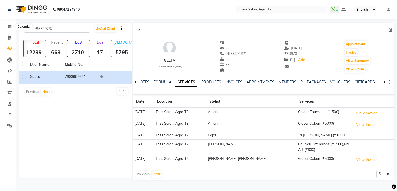
click at [11, 25] on span at bounding box center [9, 27] width 9 height 6
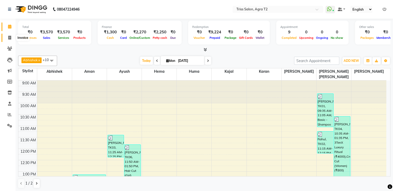
click at [12, 39] on span at bounding box center [9, 38] width 9 height 6
select select "service"
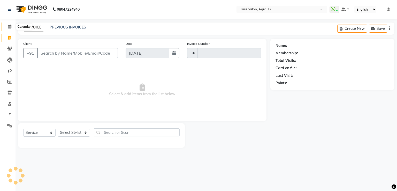
type input "2216"
click at [7, 24] on span at bounding box center [9, 27] width 9 height 6
